Goal: Task Accomplishment & Management: Manage account settings

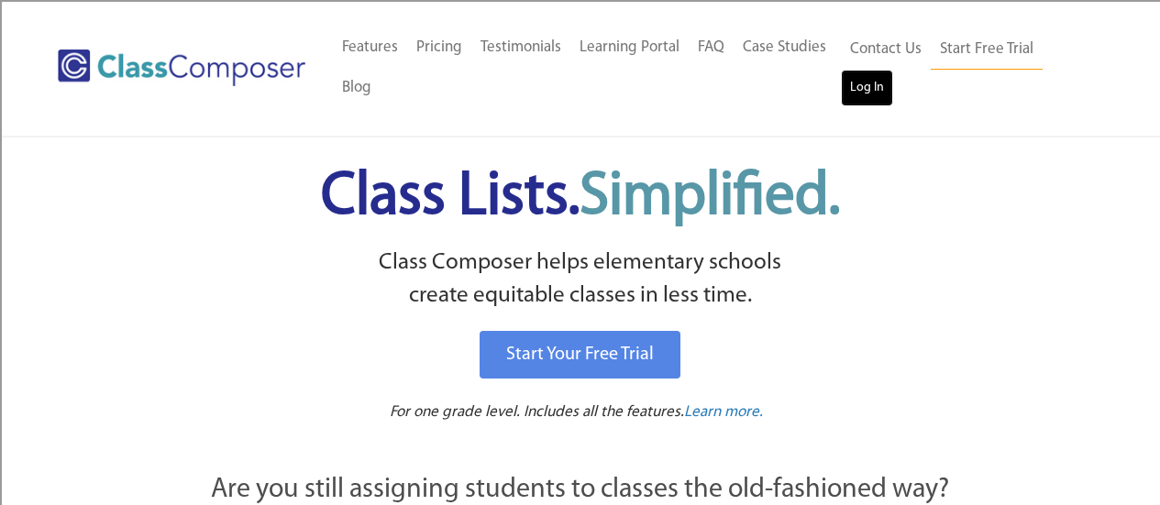
click at [866, 82] on link "Log In" at bounding box center [867, 88] width 52 height 37
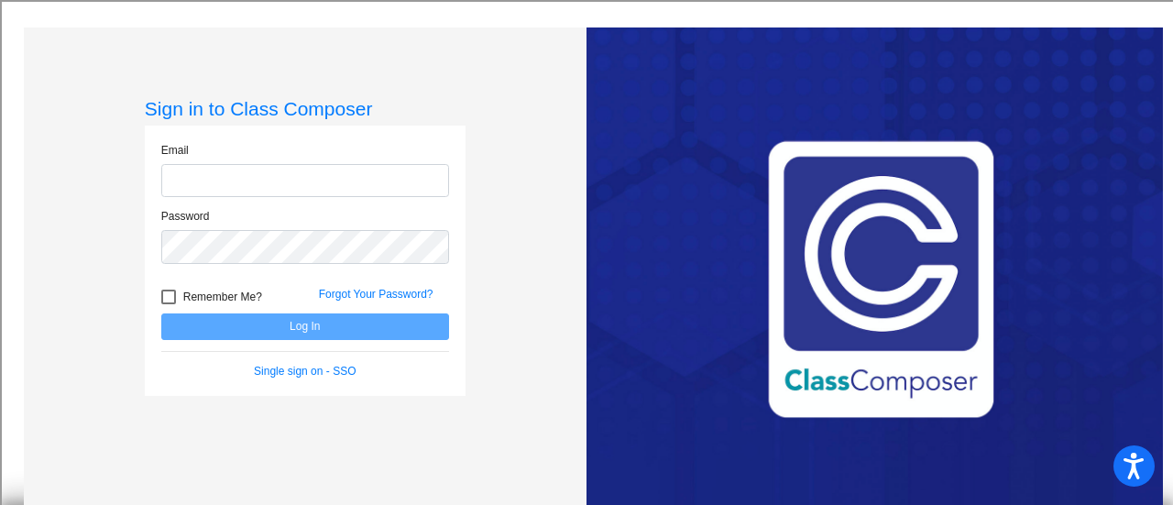
type input "mrankin@bethlehemschools.org"
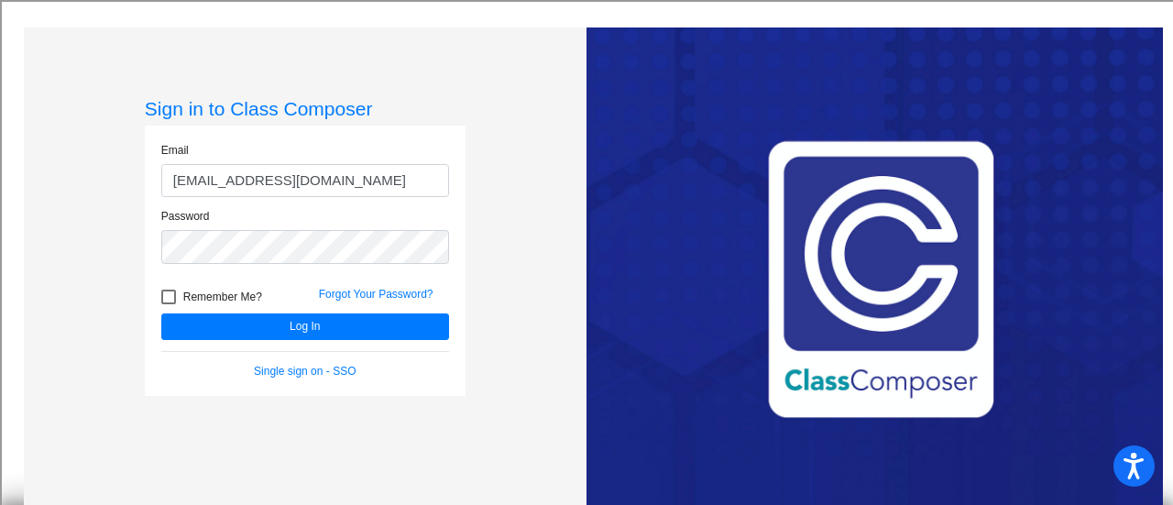
click at [257, 349] on form "Email mrankin@bethlehemschools.org Password Remember Me? Forgot Your Password? …" at bounding box center [305, 260] width 288 height 237
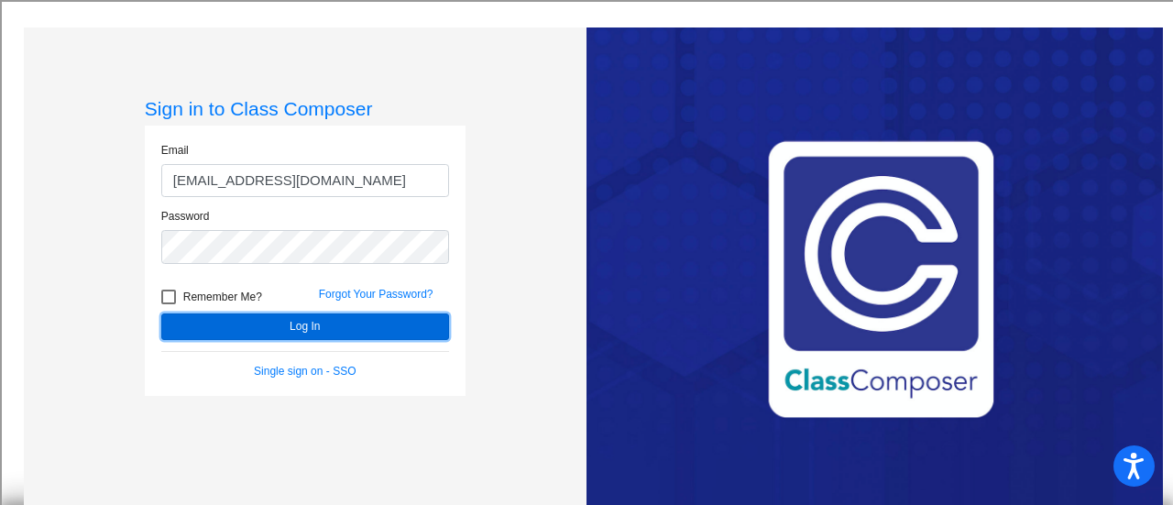
click at [254, 330] on button "Log In" at bounding box center [305, 327] width 288 height 27
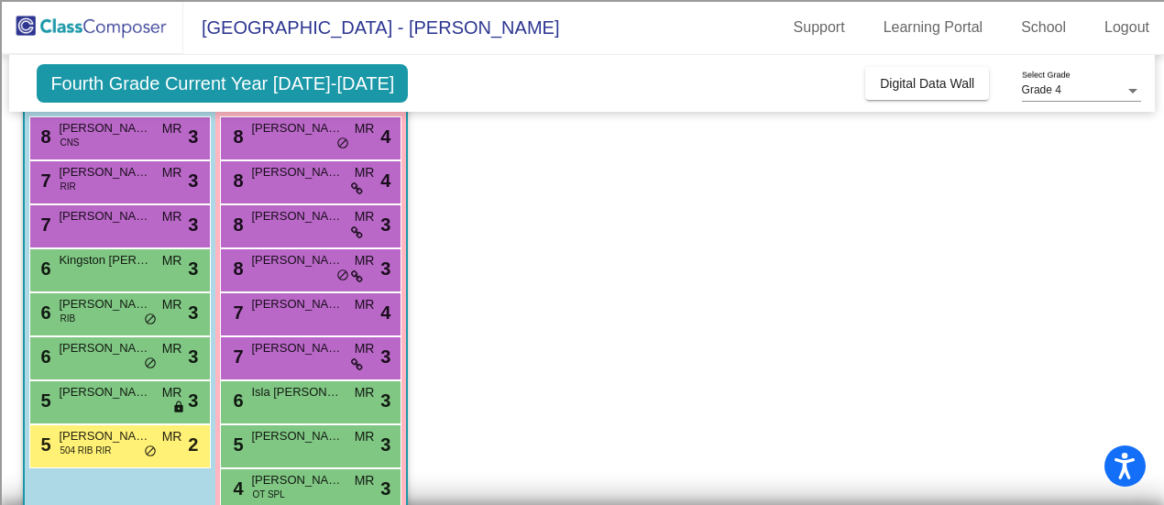
scroll to position [178, 0]
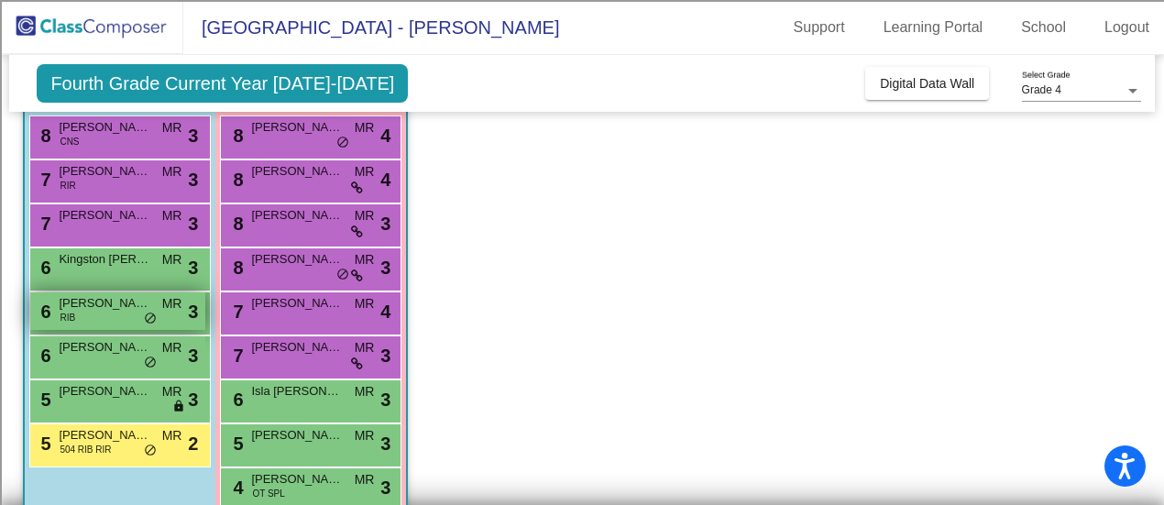
click at [144, 313] on span "do_not_disturb_alt" at bounding box center [150, 319] width 13 height 15
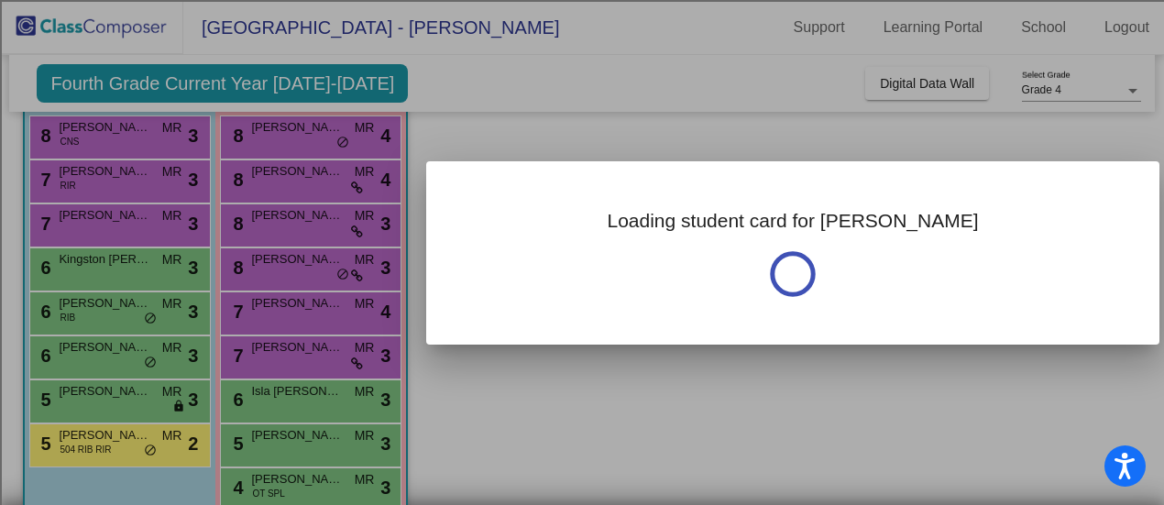
click at [143, 317] on div at bounding box center [582, 252] width 1164 height 505
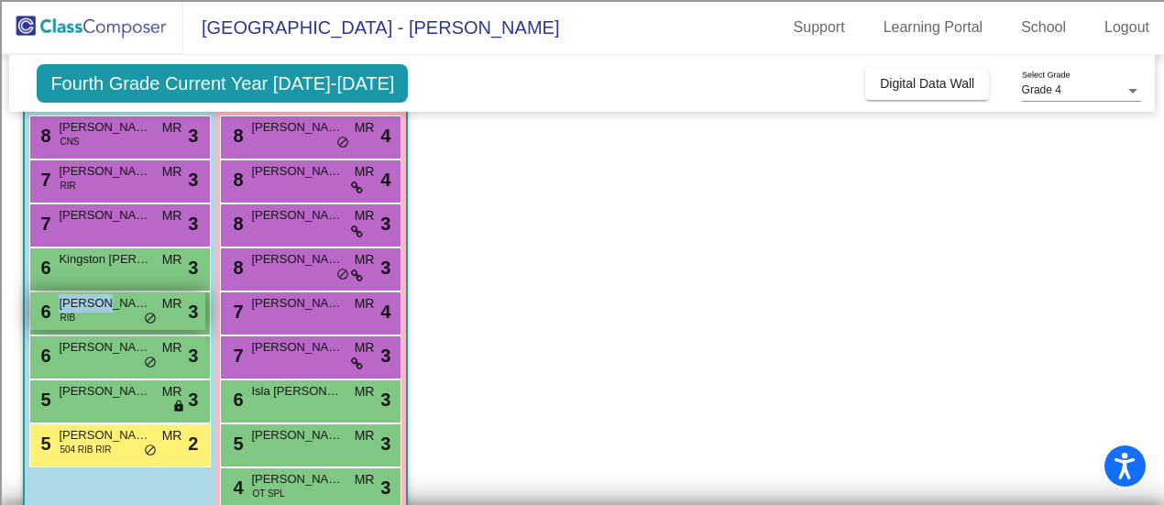
click at [98, 292] on div "6 Charles Riley RIB MR lock do_not_disturb_alt 3" at bounding box center [117, 311] width 175 height 38
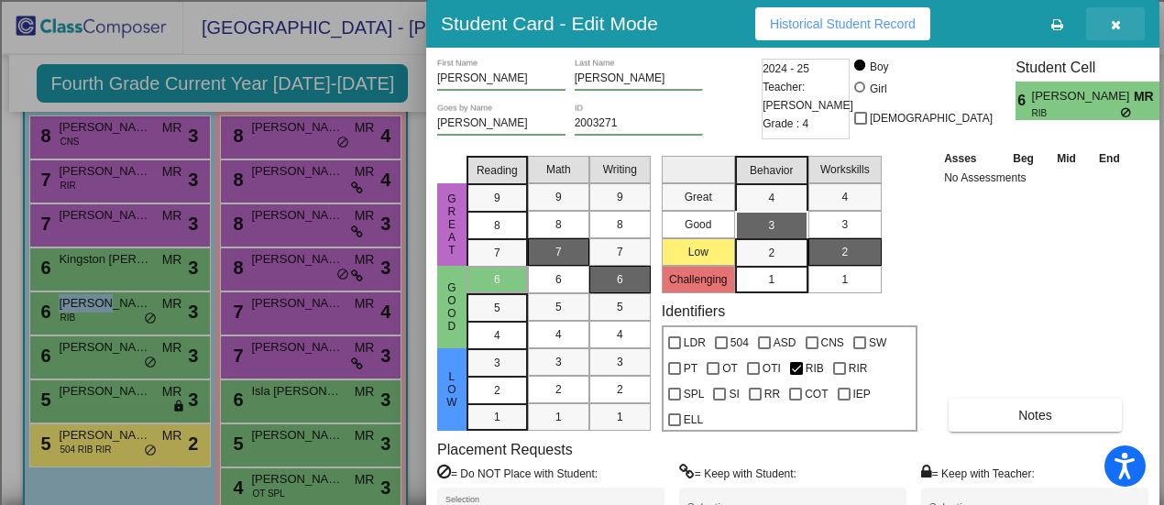
click at [1121, 19] on button "button" at bounding box center [1115, 23] width 59 height 33
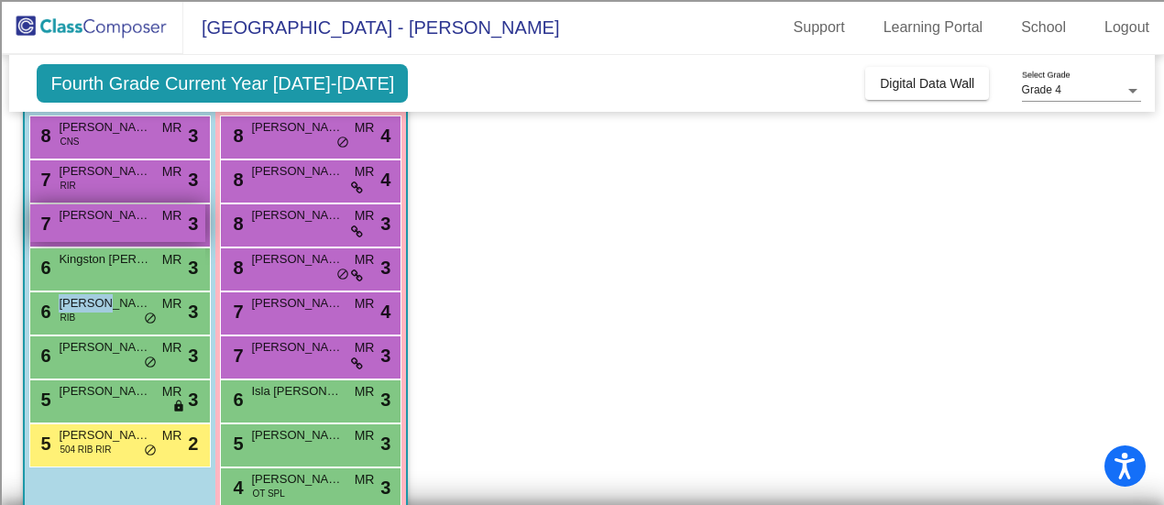
scroll to position [86, 0]
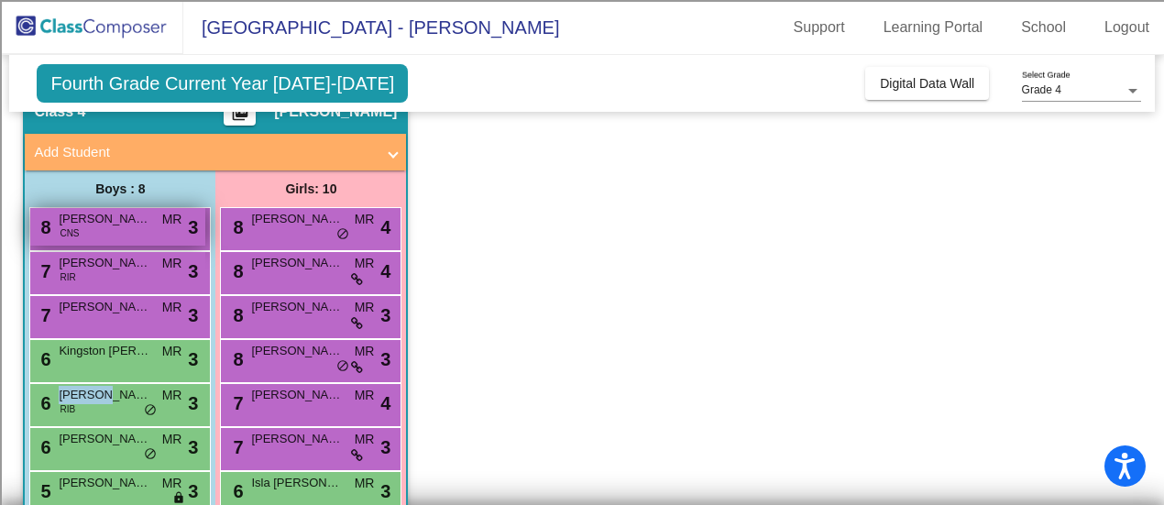
click at [138, 220] on span "Harrison Ouellette" at bounding box center [105, 219] width 92 height 18
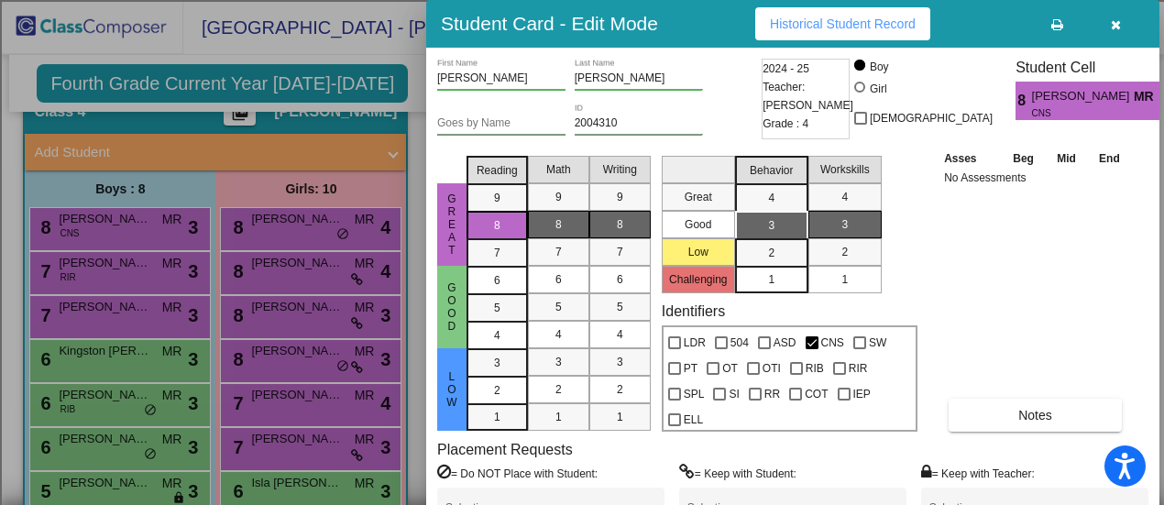
click at [421, 74] on div at bounding box center [582, 252] width 1164 height 505
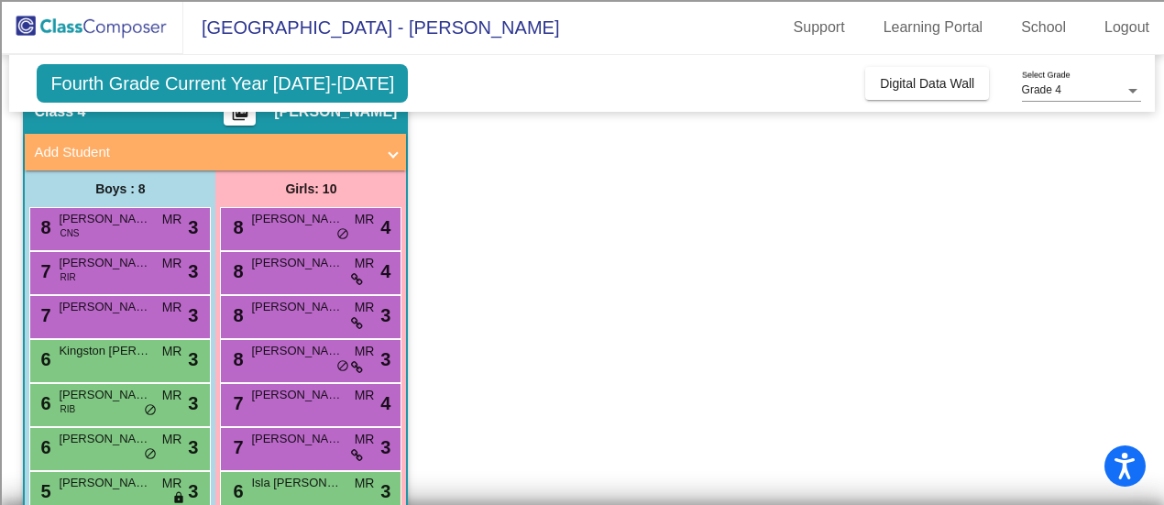
click at [1017, 81] on div "Incoming Digital Data Wall" at bounding box center [995, 83] width 261 height 33
click at [1027, 88] on span "Grade 4" at bounding box center [1041, 89] width 39 height 13
click at [945, 82] on div at bounding box center [582, 252] width 1164 height 505
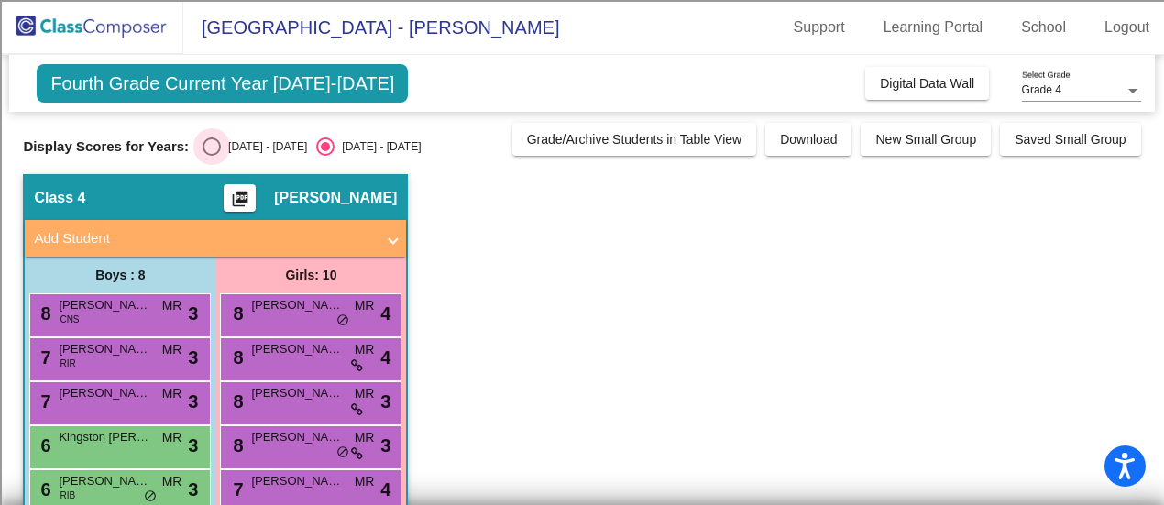
click at [224, 150] on div "2023 - 2024" at bounding box center [264, 146] width 86 height 17
click at [212, 156] on input "2023 - 2024" at bounding box center [211, 156] width 1 height 1
radio input "true"
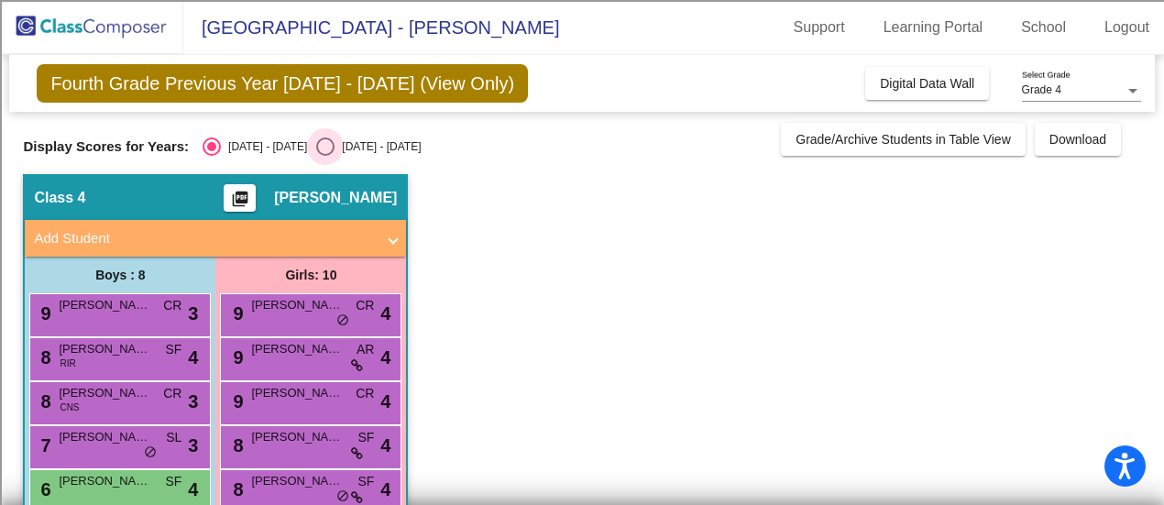
click at [339, 142] on div "2024 - 2025" at bounding box center [378, 146] width 86 height 17
click at [325, 156] on input "2024 - 2025" at bounding box center [325, 156] width 1 height 1
radio input "true"
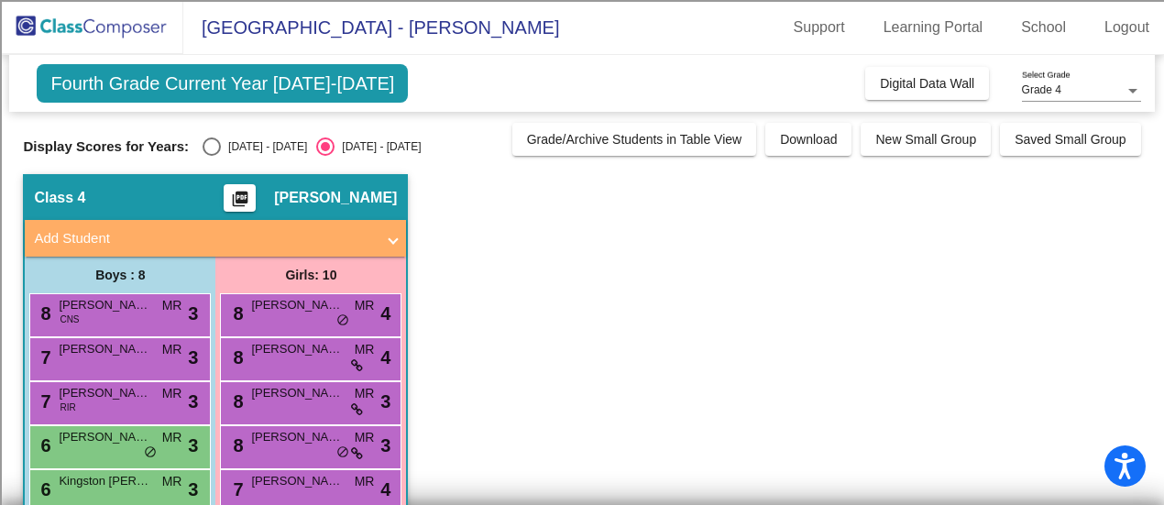
click at [224, 133] on div "Display Scores for Years: 2023 - 2024 2024 - 2025 Grade/Archive Students in Tab…" at bounding box center [582, 139] width 1118 height 33
click at [224, 148] on div "2023 - 2024" at bounding box center [264, 146] width 86 height 17
click at [212, 156] on input "2023 - 2024" at bounding box center [211, 156] width 1 height 1
radio input "true"
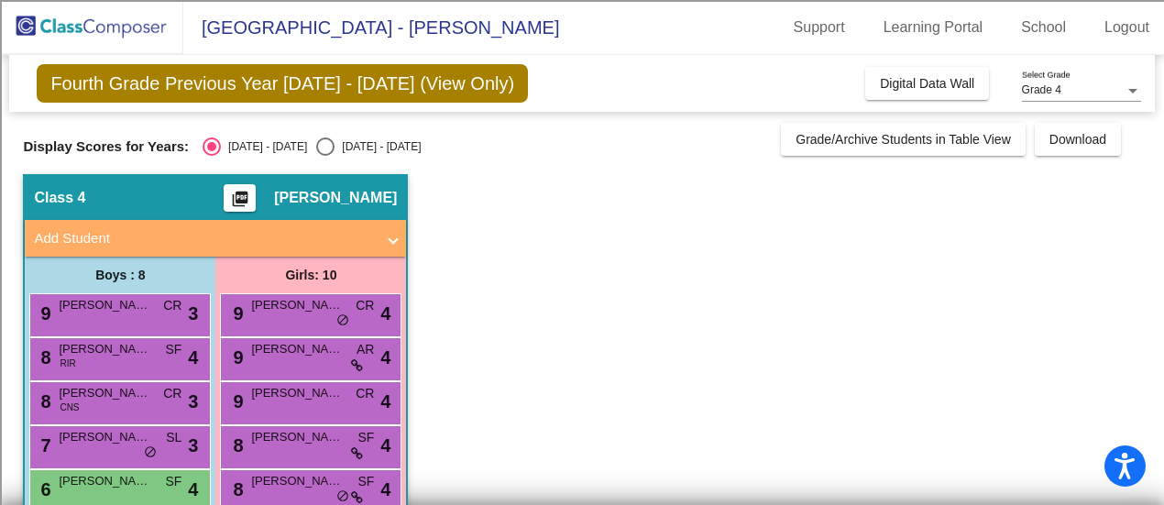
click at [341, 143] on div "2024 - 2025" at bounding box center [378, 146] width 86 height 17
click at [325, 156] on input "2024 - 2025" at bounding box center [325, 156] width 1 height 1
radio input "true"
